Goal: Task Accomplishment & Management: Manage account settings

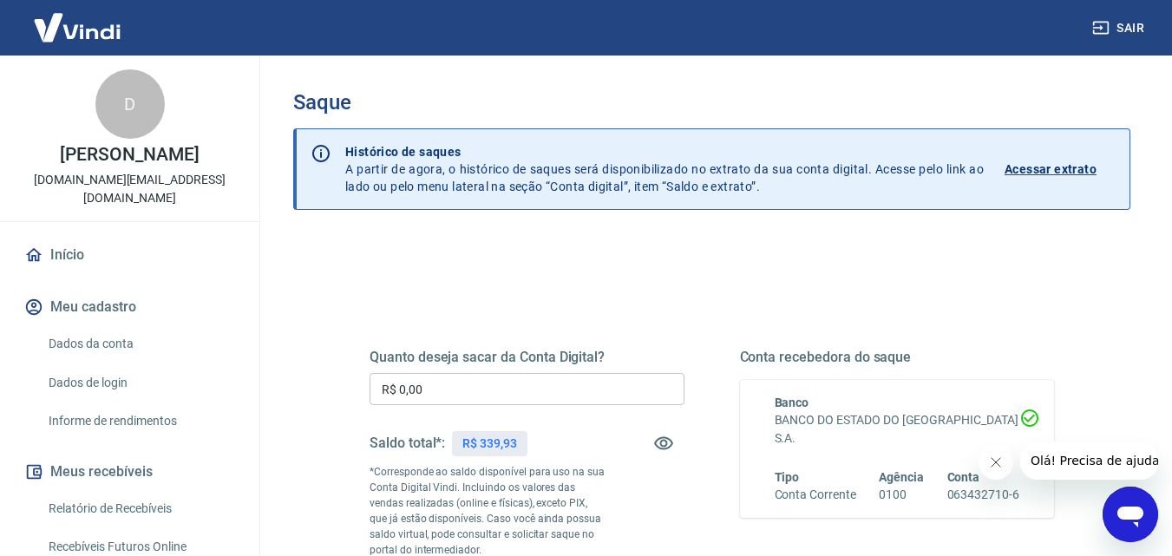
click at [495, 394] on input "R$ 0,00" at bounding box center [527, 389] width 315 height 32
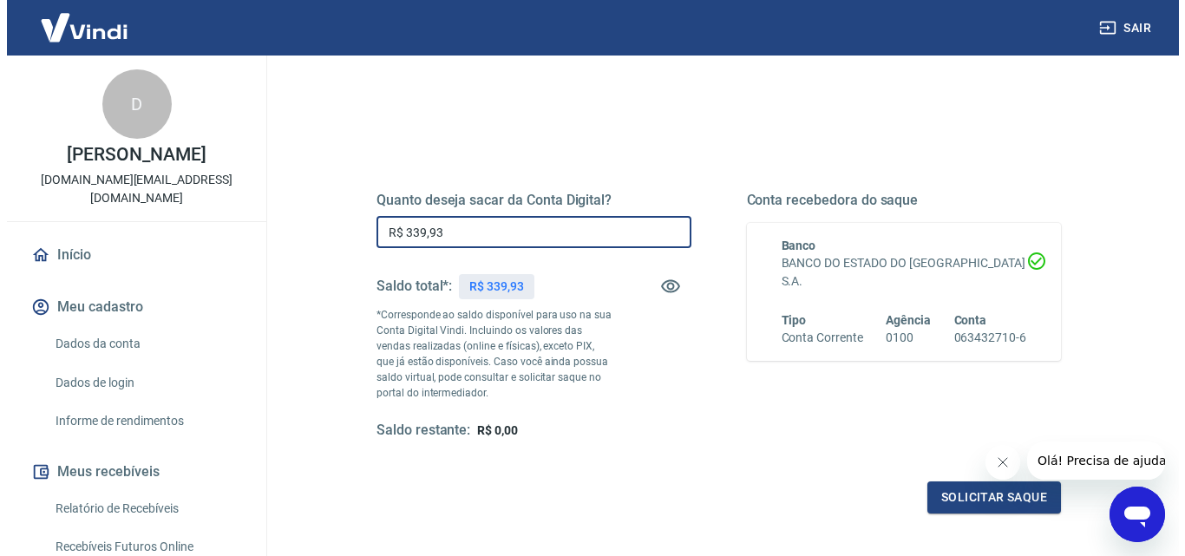
scroll to position [174, 0]
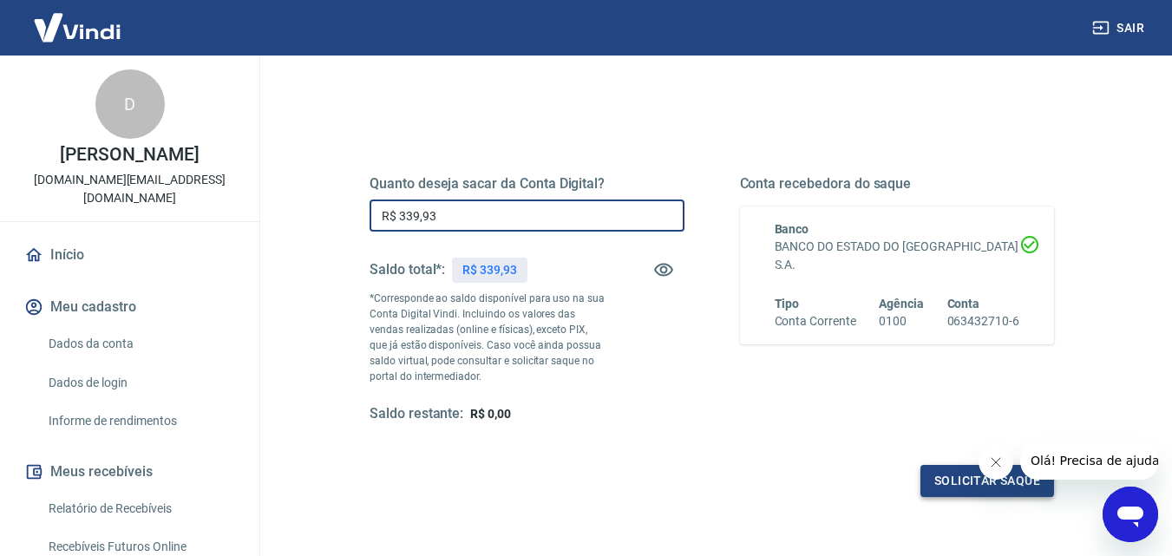
type input "R$ 339,93"
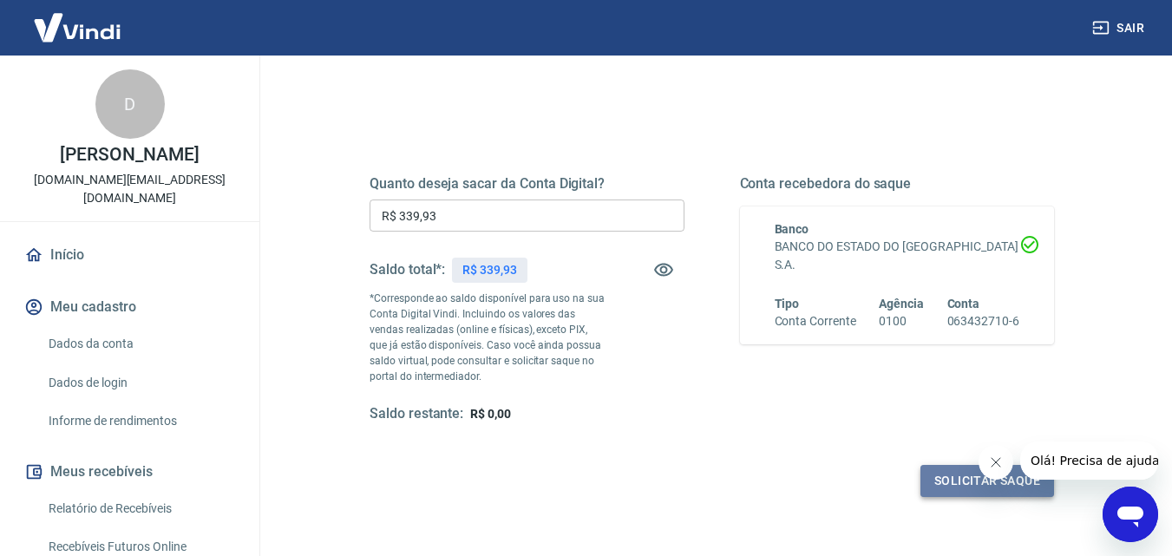
click at [950, 479] on button "Solicitar saque" at bounding box center [987, 481] width 134 height 32
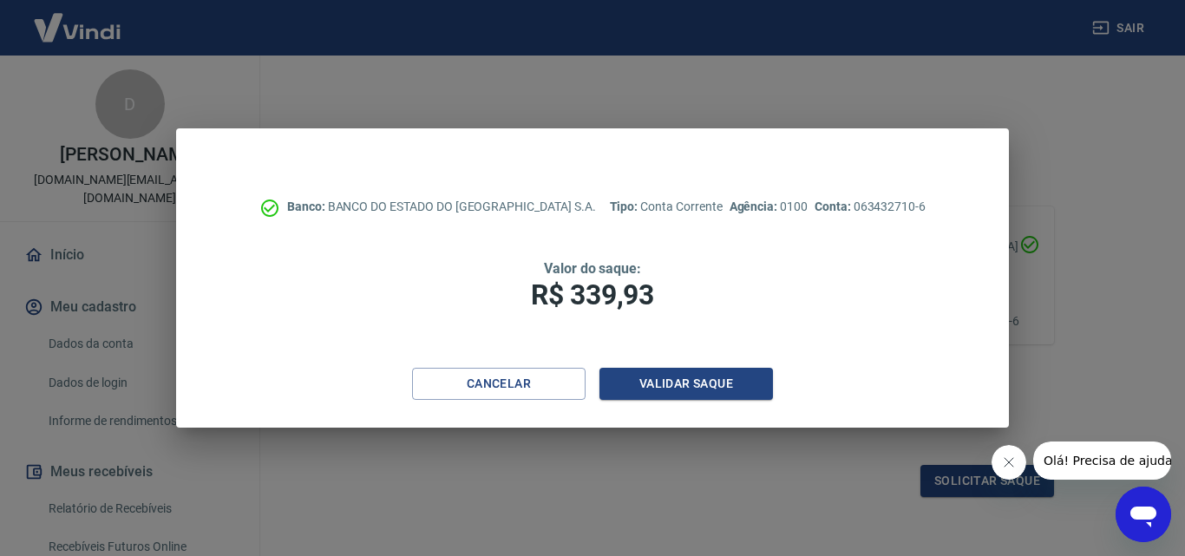
click at [1003, 461] on icon "Fechar mensagem da empresa" at bounding box center [1008, 462] width 14 height 14
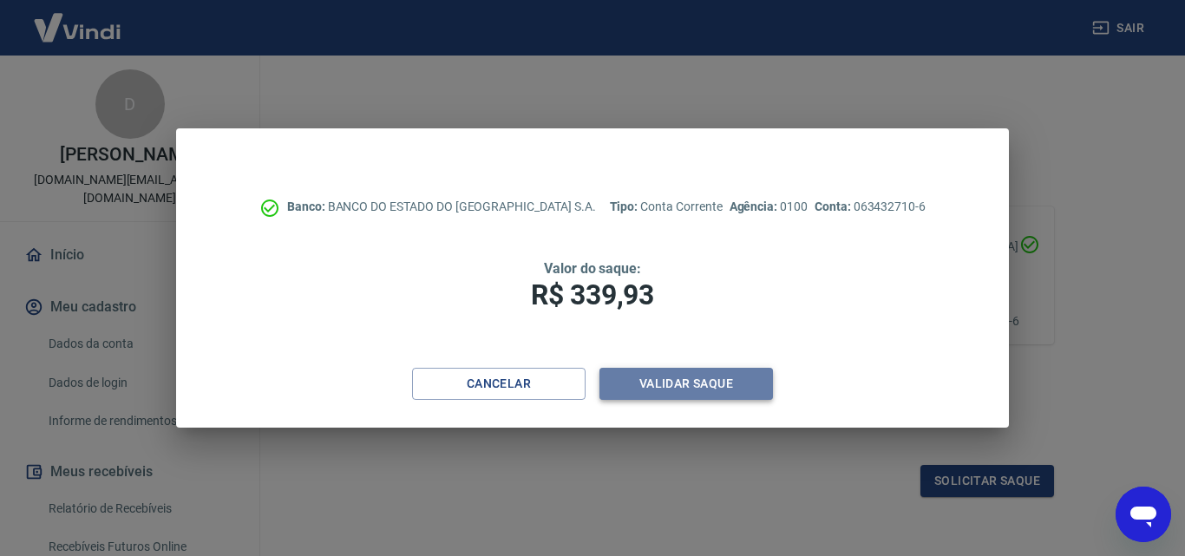
click at [678, 384] on button "Validar saque" at bounding box center [686, 384] width 174 height 32
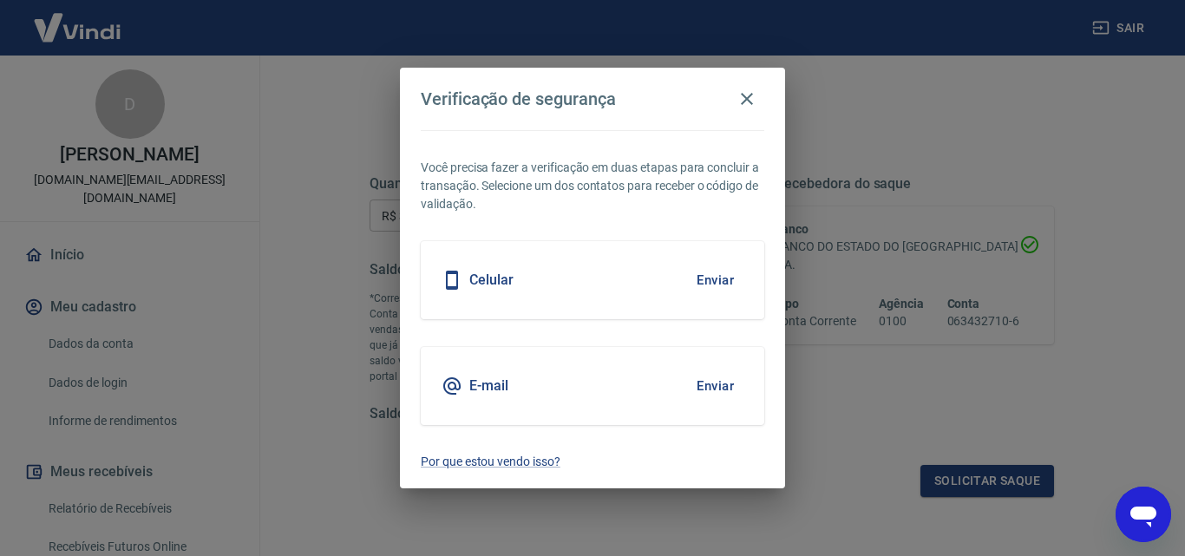
click at [716, 285] on button "Enviar" at bounding box center [715, 280] width 56 height 36
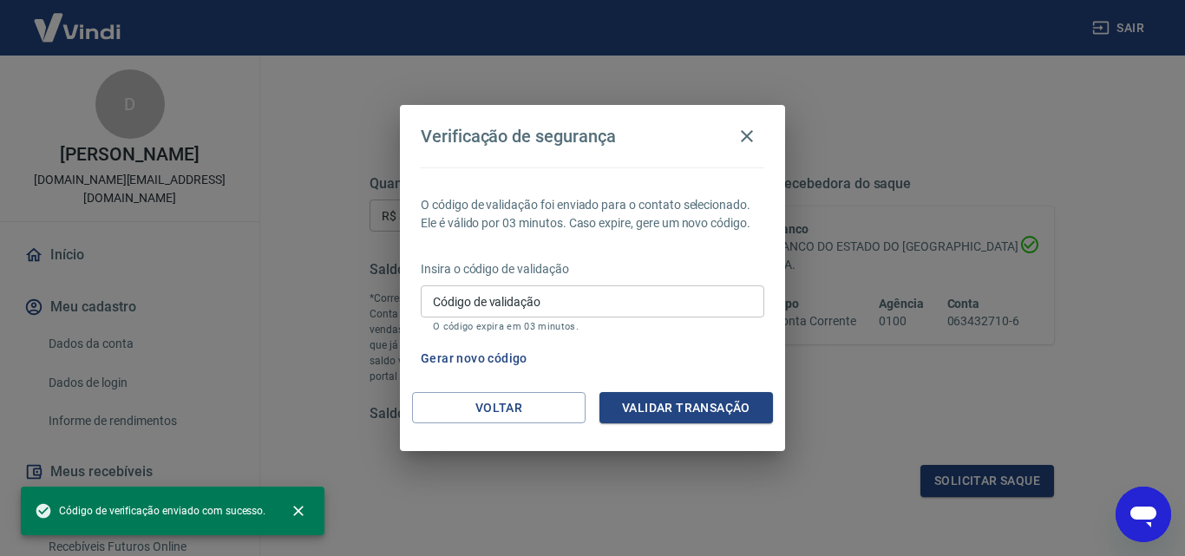
click at [716, 285] on input "Código de validação" at bounding box center [593, 301] width 344 height 32
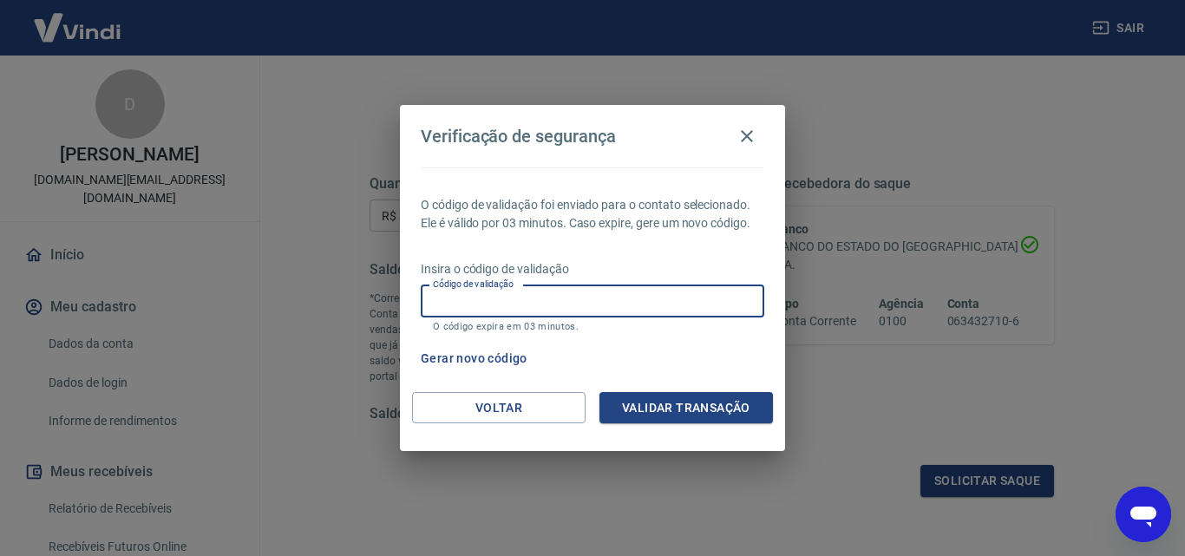
click at [540, 294] on input "Código de validação" at bounding box center [593, 301] width 344 height 32
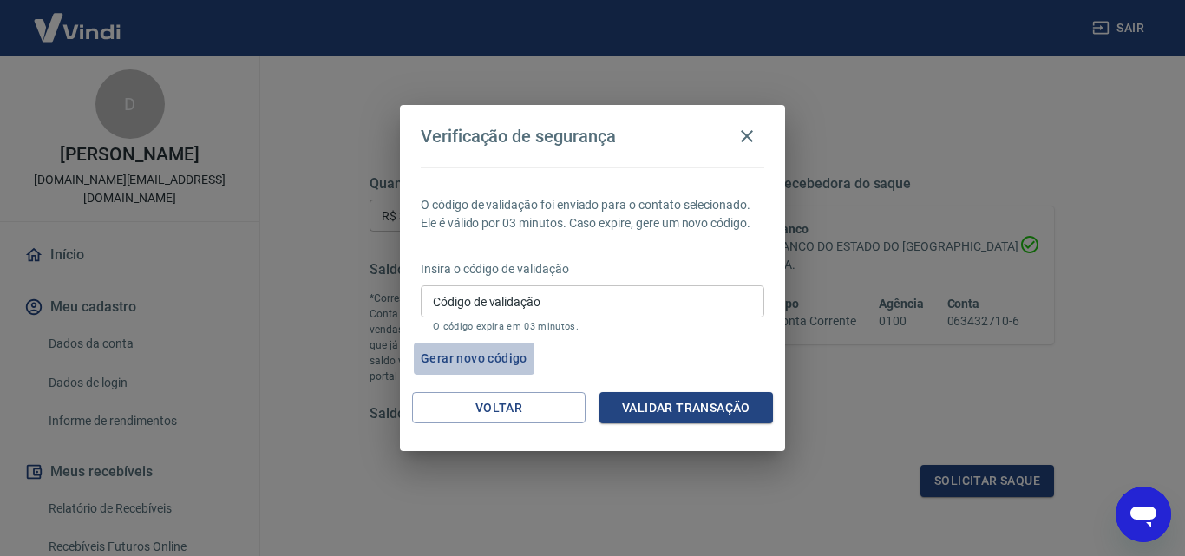
click at [466, 361] on button "Gerar novo código" at bounding box center [474, 359] width 121 height 32
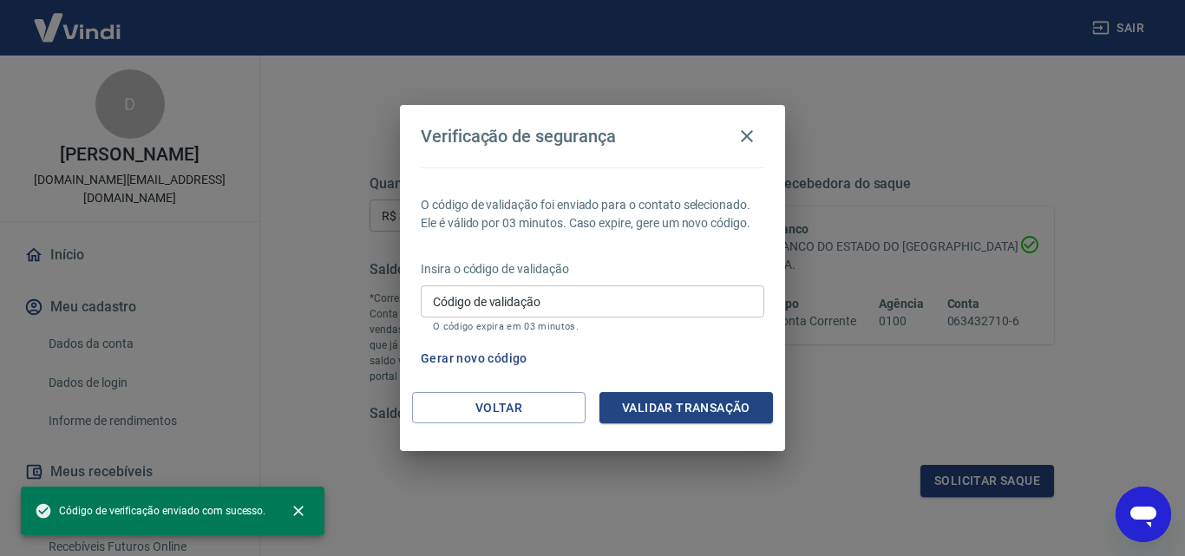
click at [526, 319] on div "Código de validação Código de validação O código expira em 03 minutos." at bounding box center [593, 308] width 344 height 47
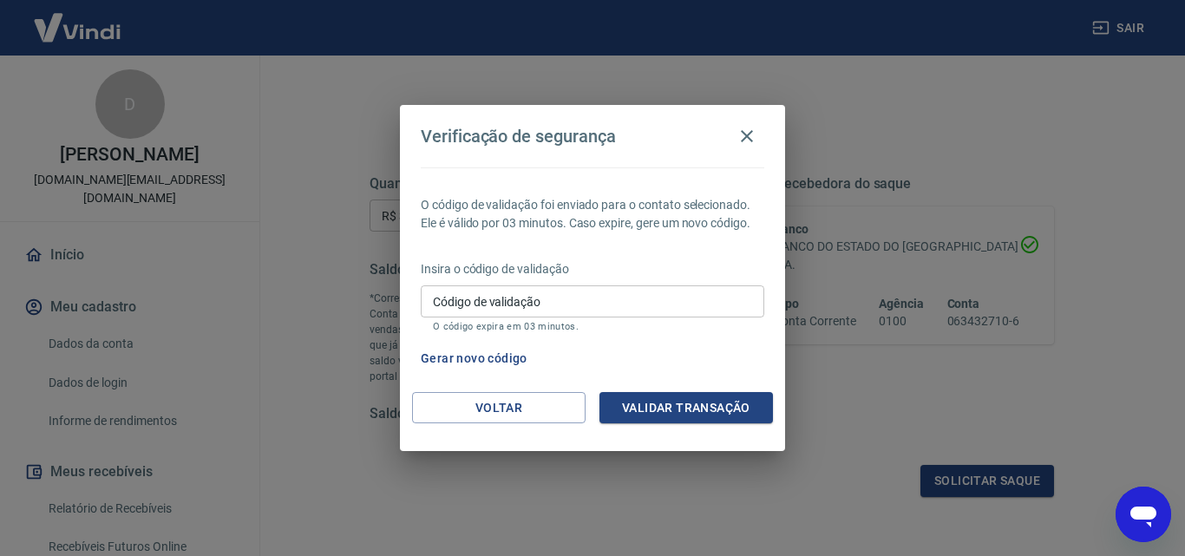
click at [526, 311] on input "Código de validação" at bounding box center [593, 301] width 344 height 32
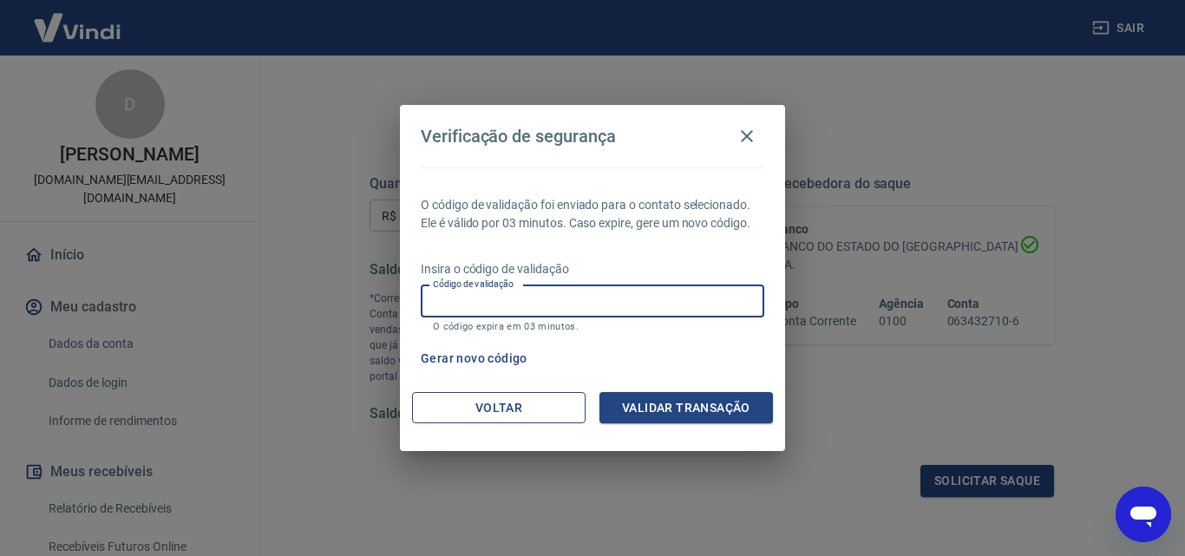
click at [425, 398] on button "Voltar" at bounding box center [499, 408] width 174 height 32
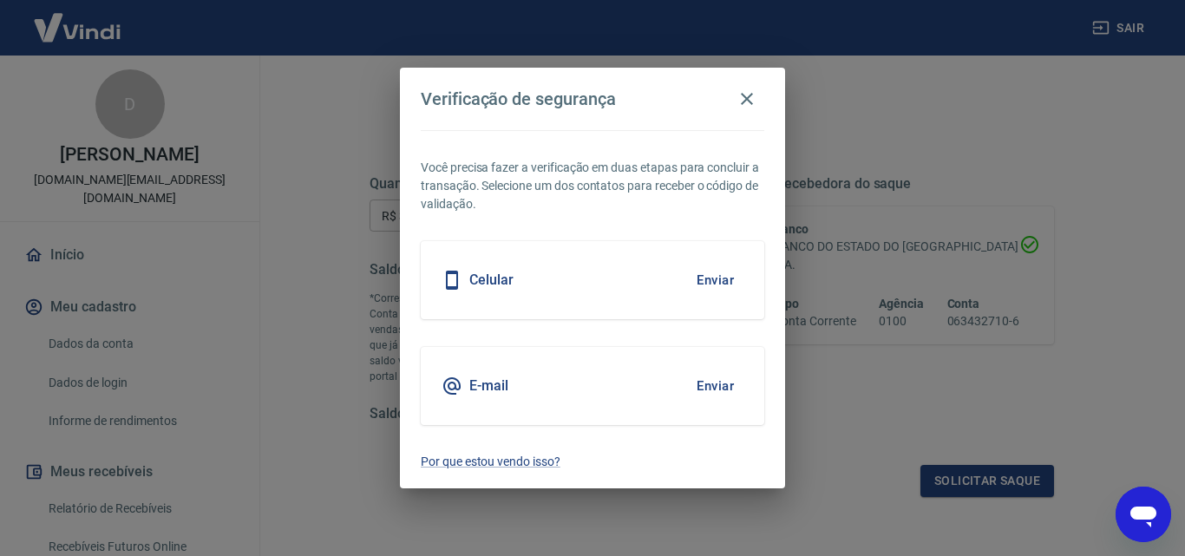
click at [694, 278] on button "Enviar" at bounding box center [715, 280] width 56 height 36
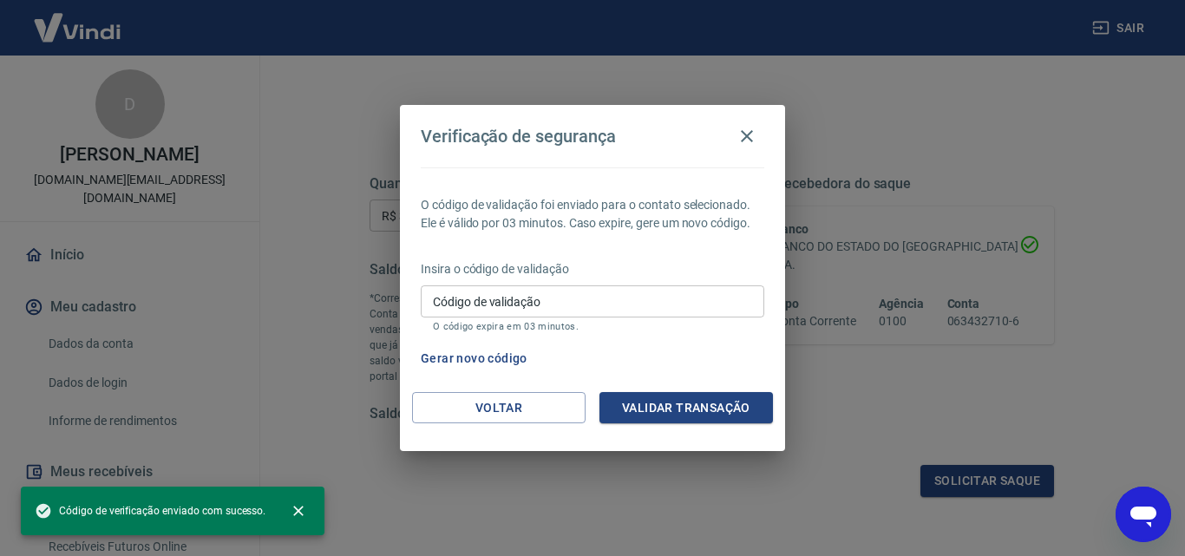
click at [590, 301] on input "Código de validação" at bounding box center [593, 301] width 344 height 32
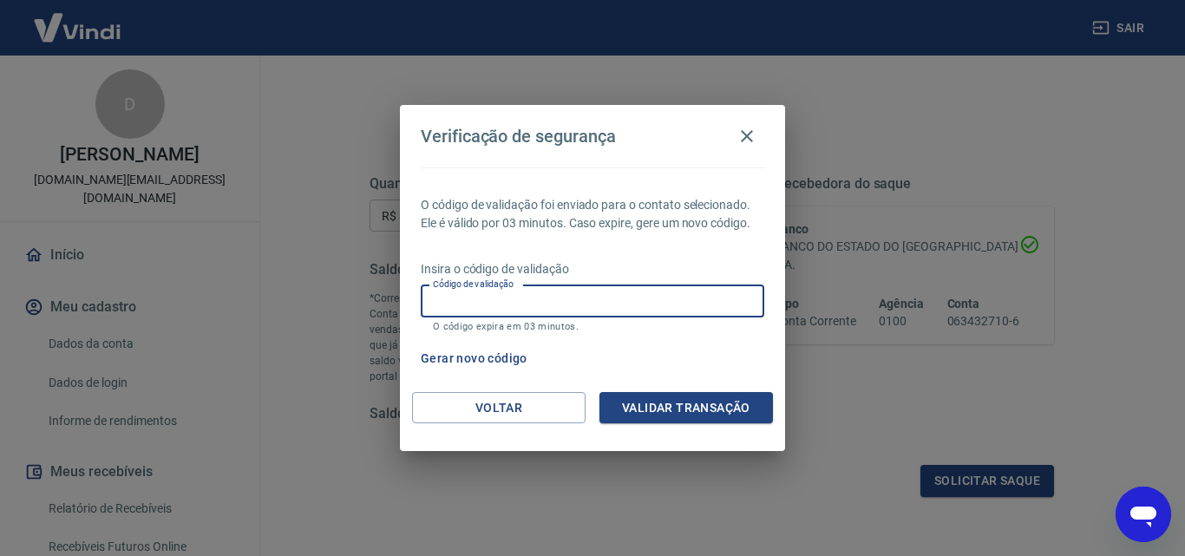
click at [590, 301] on input "Código de validação" at bounding box center [593, 301] width 344 height 32
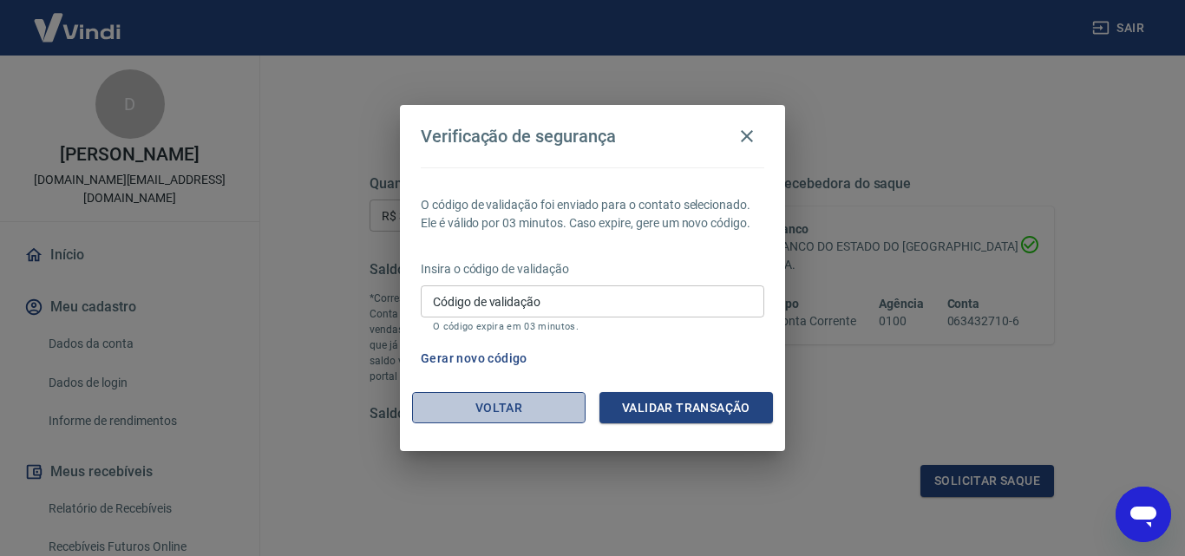
click at [500, 407] on button "Voltar" at bounding box center [499, 408] width 174 height 32
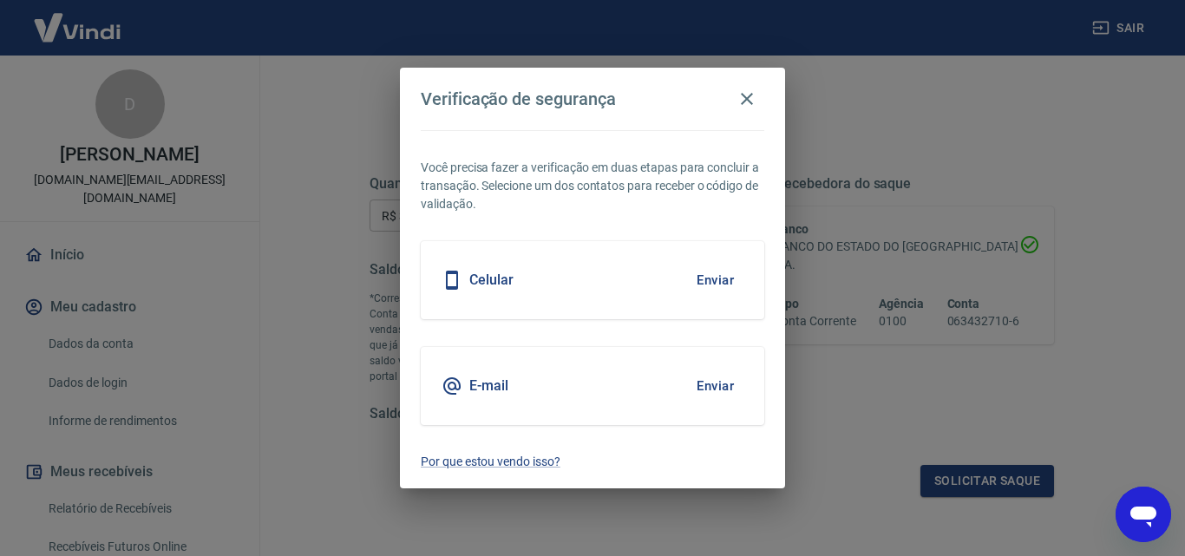
click at [706, 388] on button "Enviar" at bounding box center [715, 386] width 56 height 36
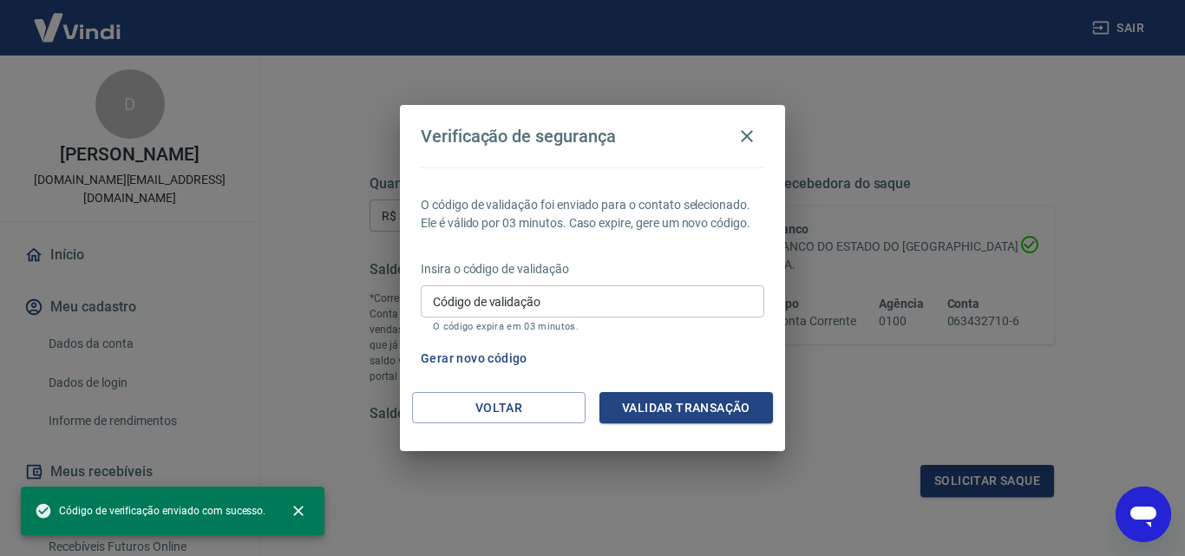
click at [535, 291] on input "Código de validação" at bounding box center [593, 301] width 344 height 32
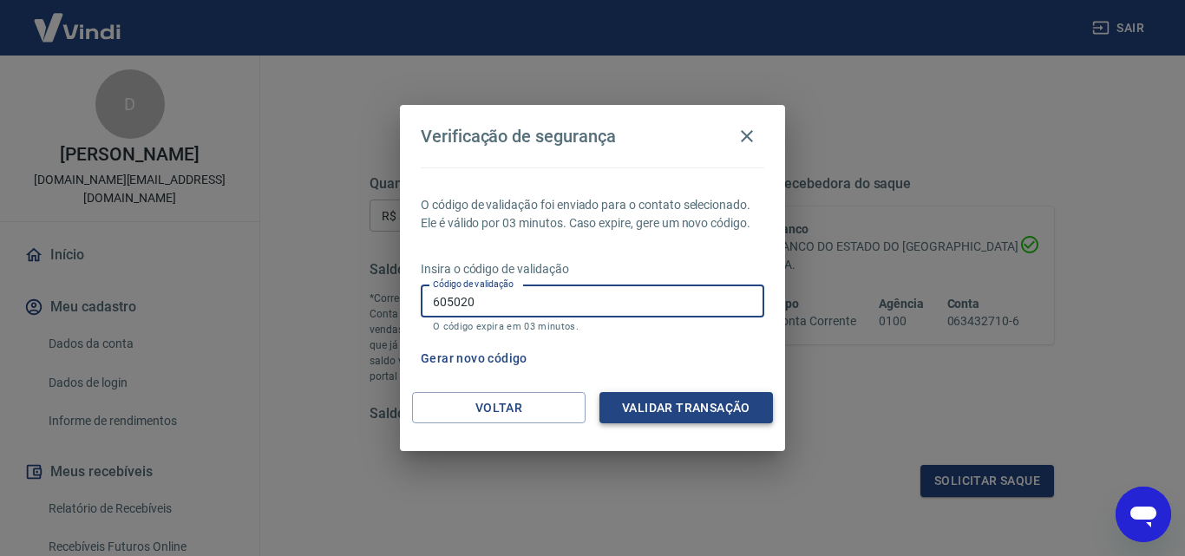
type input "605020"
click at [649, 406] on button "Validar transação" at bounding box center [686, 408] width 174 height 32
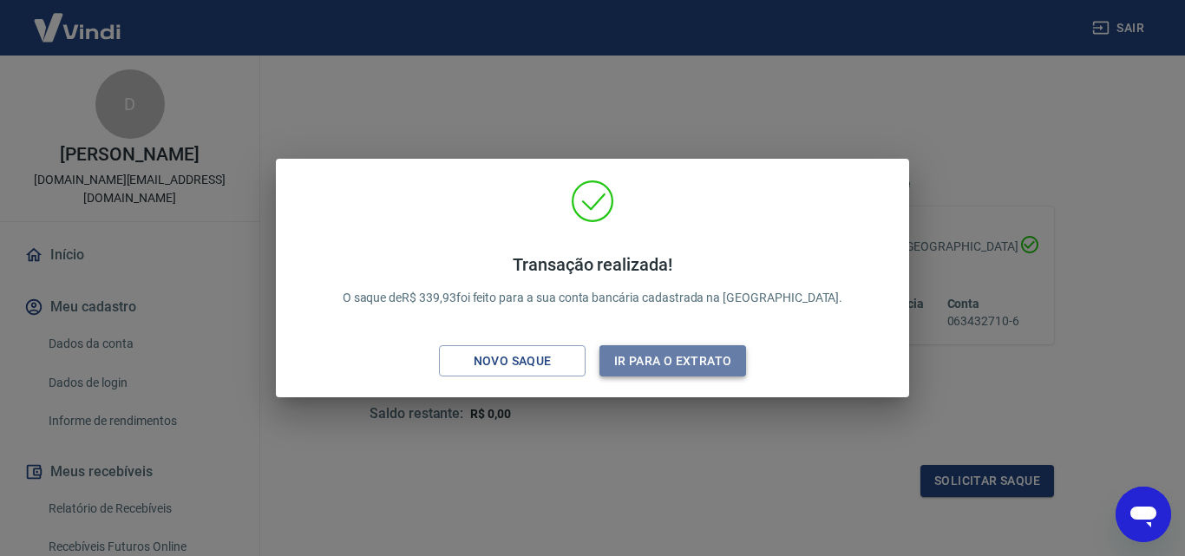
click at [627, 364] on button "Ir para o extrato" at bounding box center [672, 361] width 147 height 32
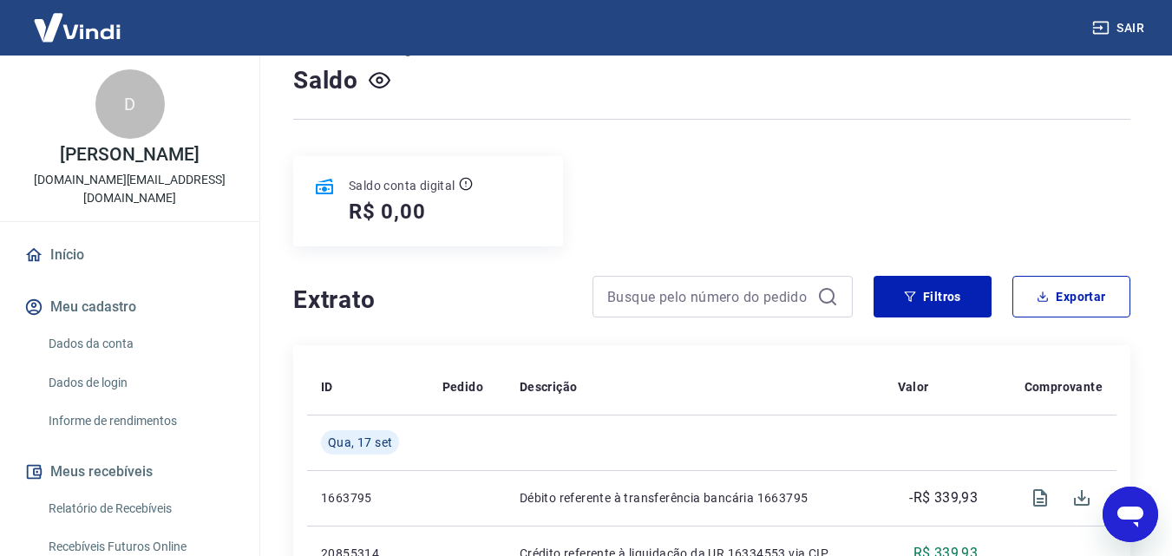
scroll to position [174, 0]
